Goal: Information Seeking & Learning: Learn about a topic

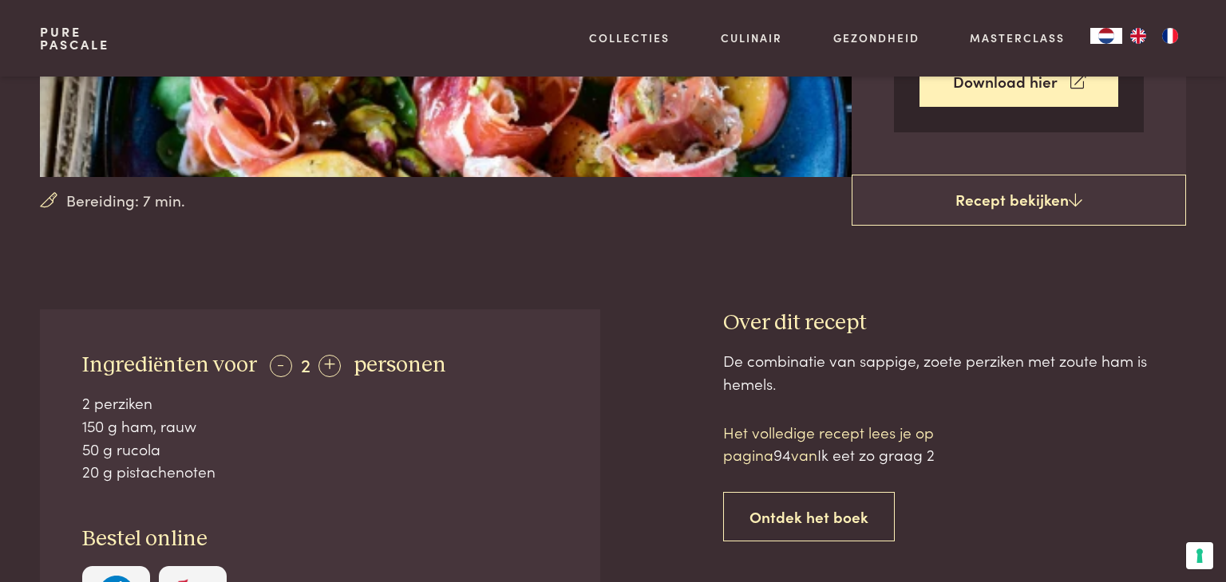
scroll to position [412, 0]
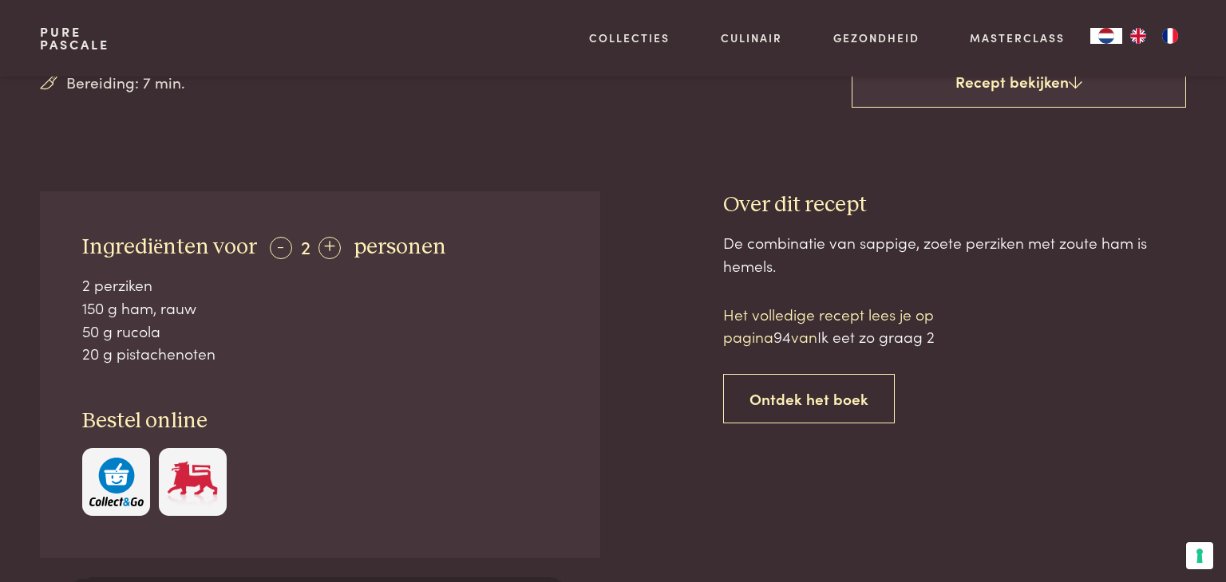
scroll to position [541, 0]
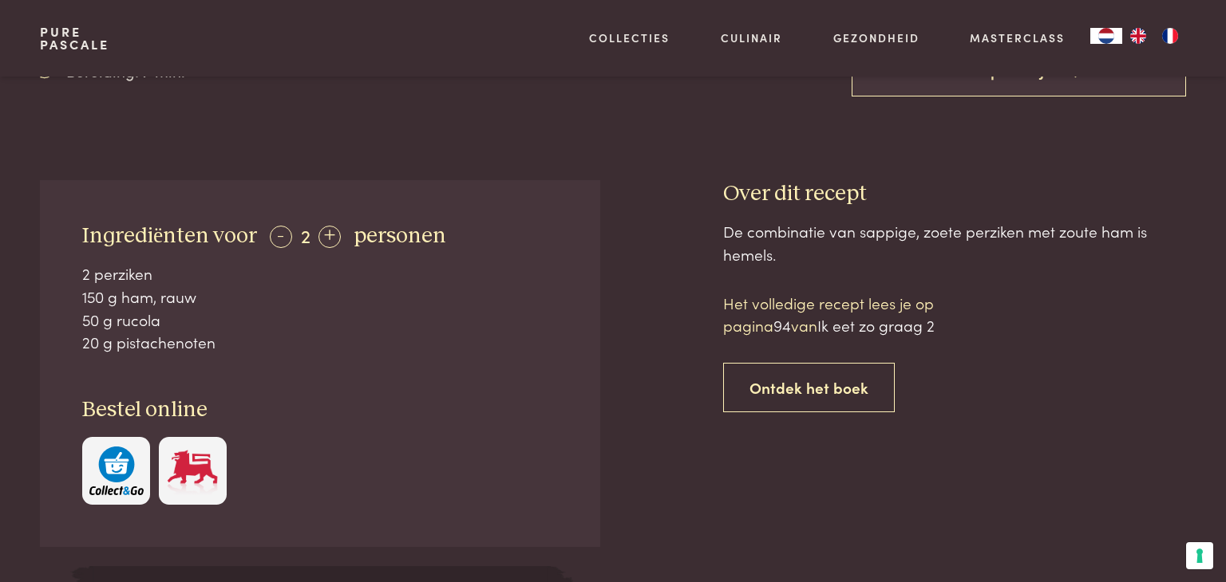
click at [777, 332] on span "94" at bounding box center [782, 325] width 18 height 22
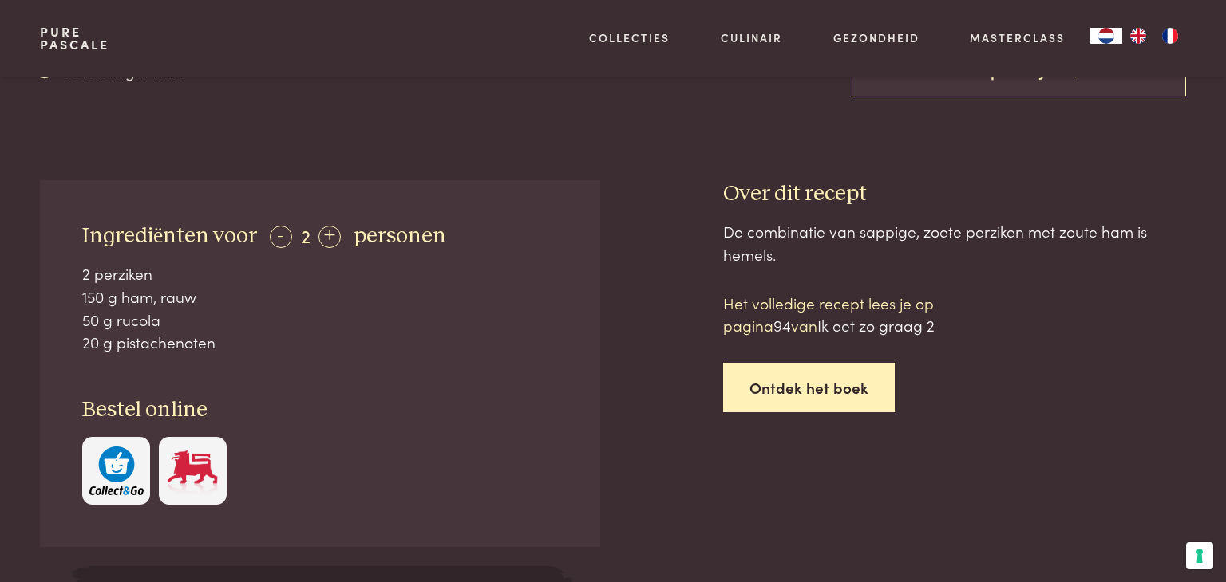
click at [835, 386] on link "Ontdek het boek" at bounding box center [809, 388] width 172 height 50
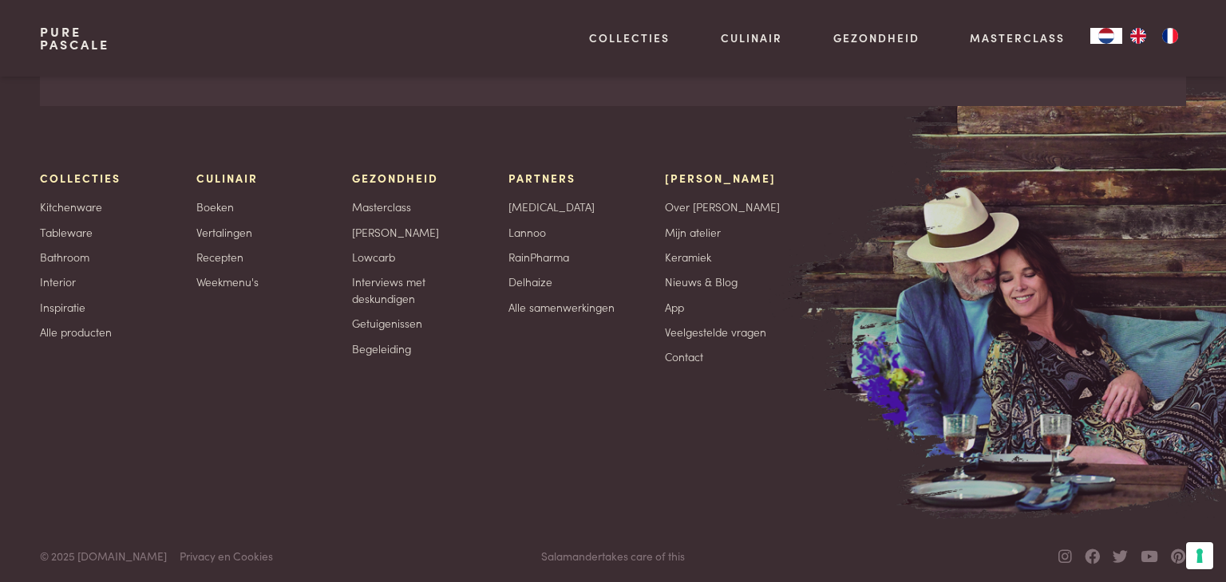
scroll to position [2946, 0]
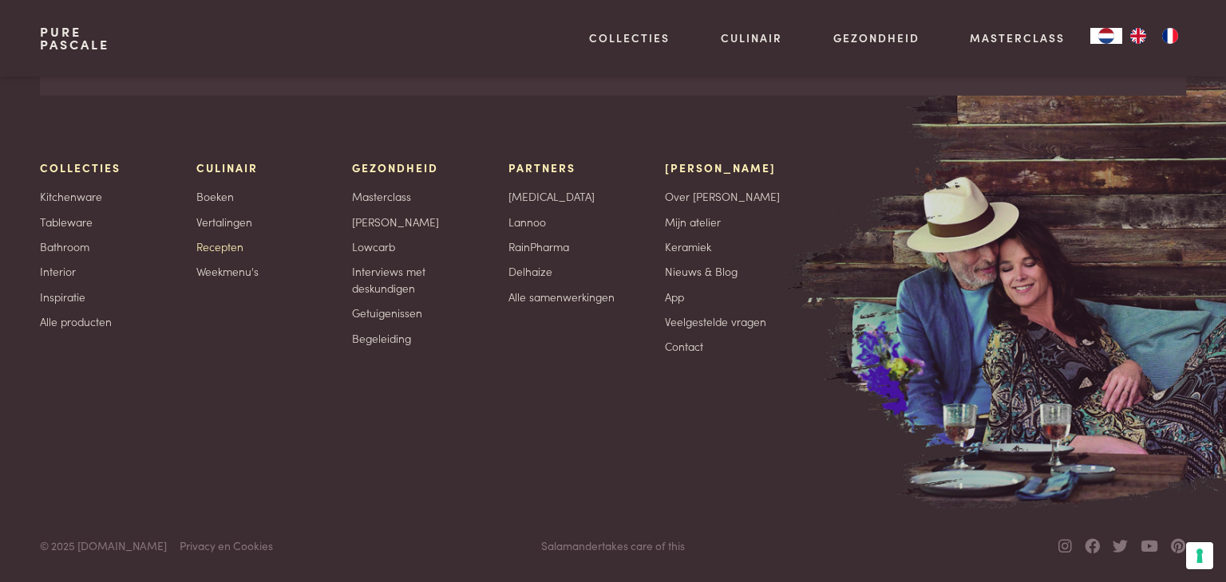
click at [215, 252] on link "Recepten" at bounding box center [219, 247] width 47 height 17
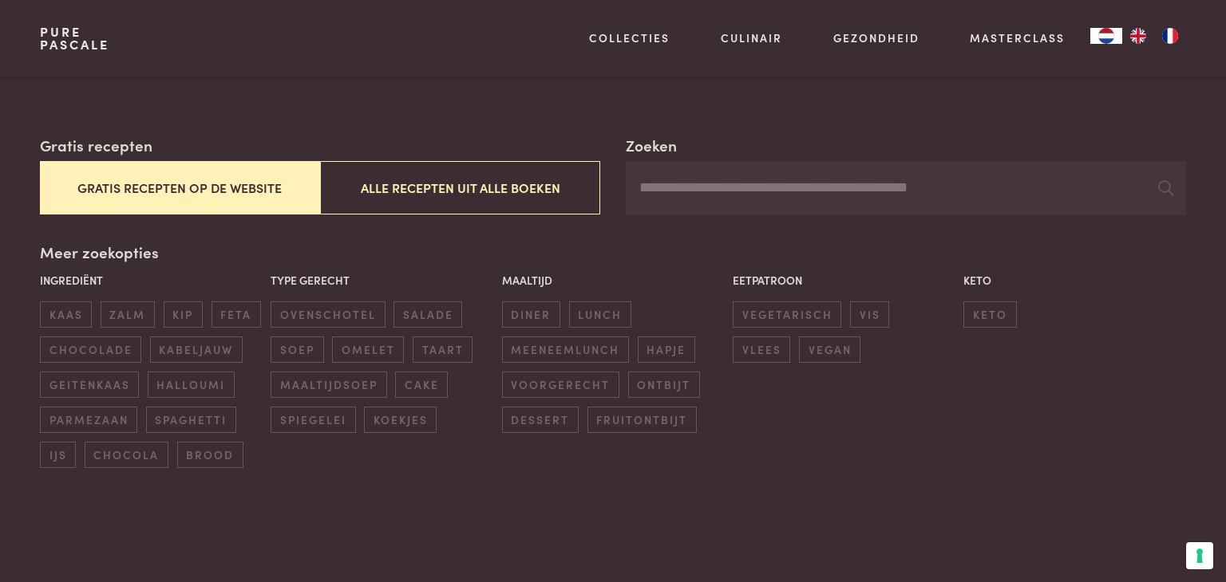
scroll to position [233, 0]
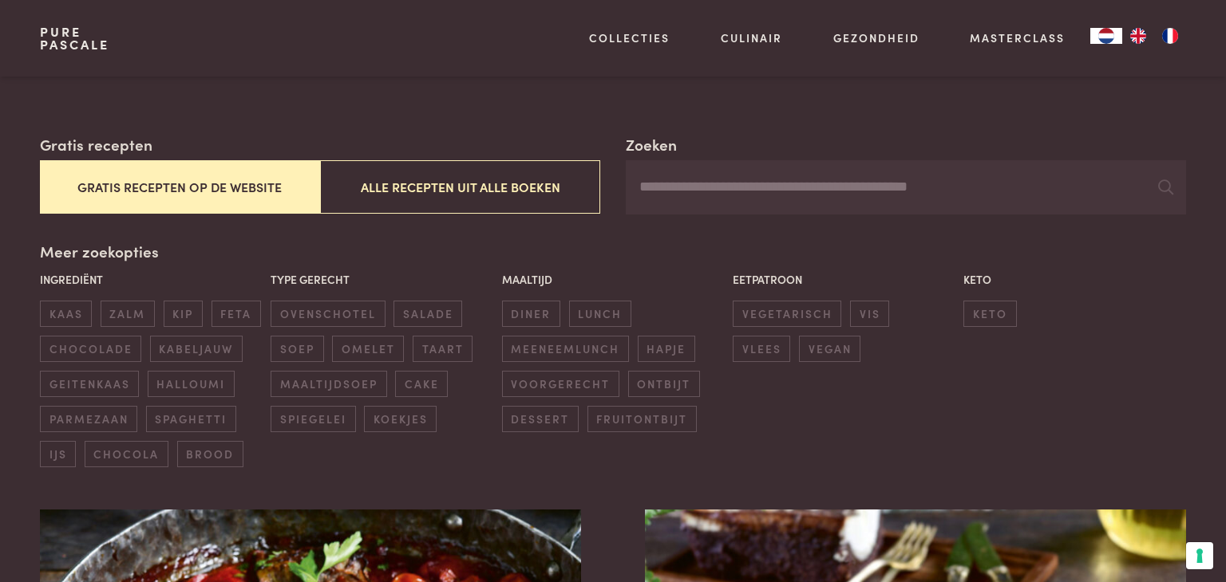
click at [602, 310] on span "lunch" at bounding box center [600, 314] width 62 height 26
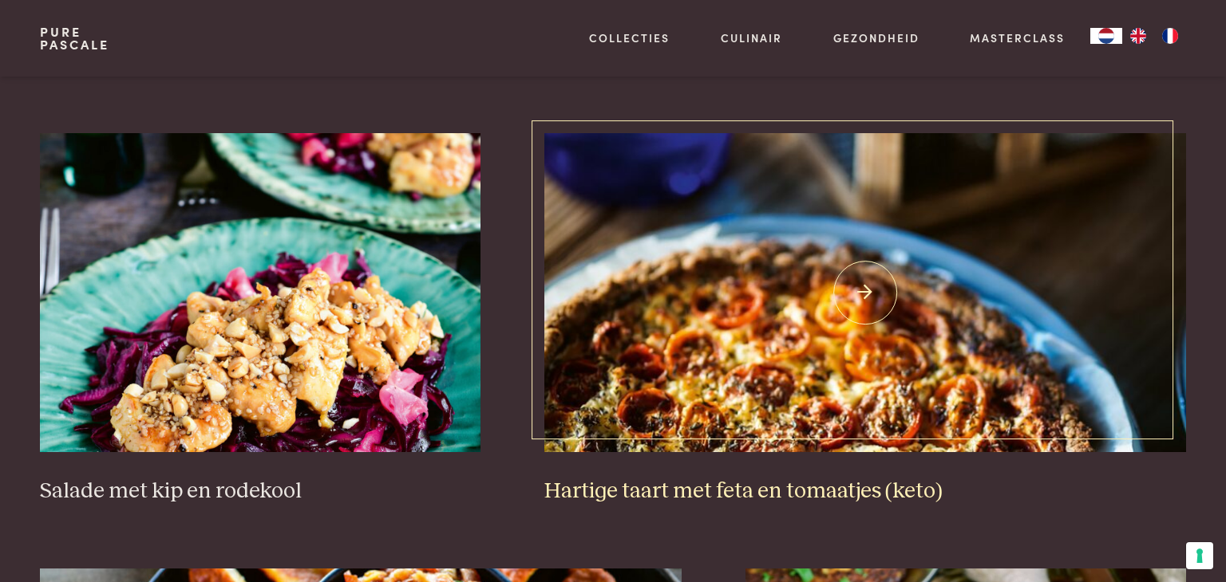
click at [1120, 261] on img at bounding box center [865, 292] width 642 height 319
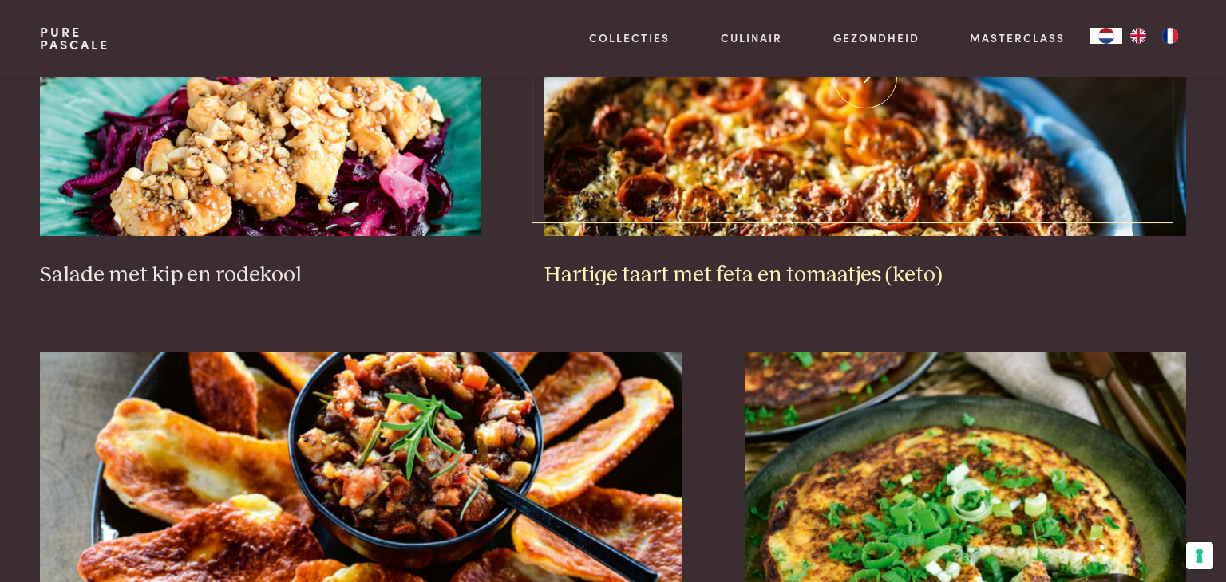
scroll to position [1364, 0]
